Goal: Transaction & Acquisition: Purchase product/service

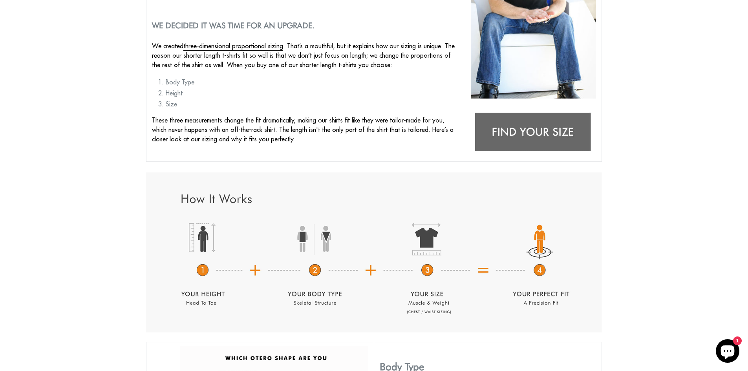
scroll to position [18, 0]
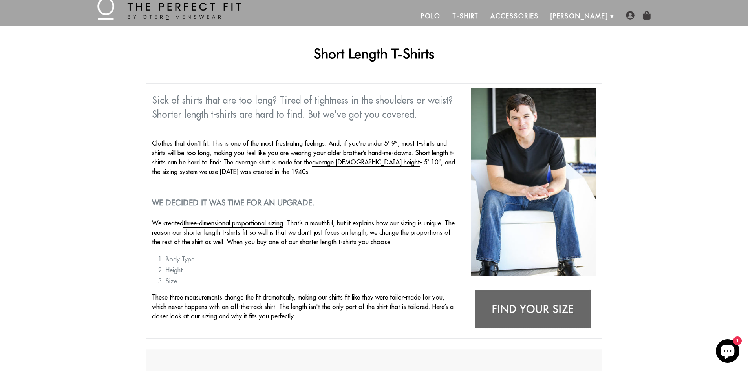
click at [484, 17] on link "T-Shirt" at bounding box center [465, 16] width 38 height 19
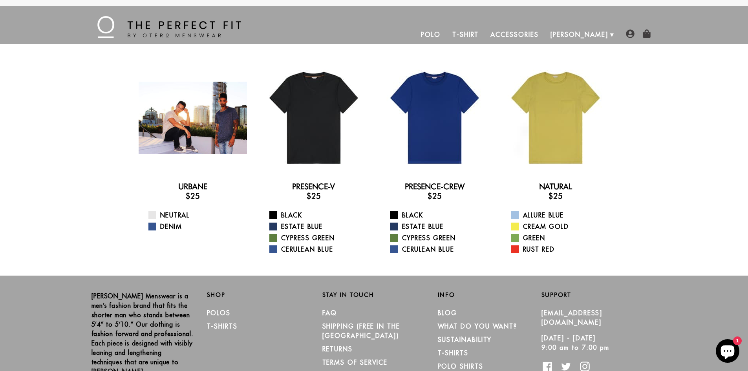
click at [209, 128] on div at bounding box center [193, 118] width 108 height 108
